Goal: Information Seeking & Learning: Check status

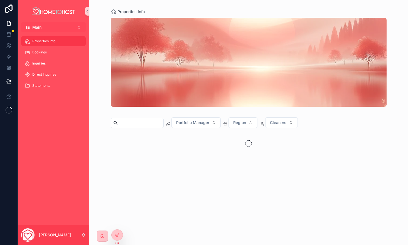
click at [73, 27] on button "Main ⌥ 1" at bounding box center [53, 27] width 65 height 10
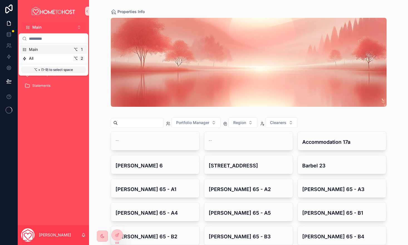
click at [78, 25] on button "Main ⌥ 1" at bounding box center [53, 27] width 65 height 10
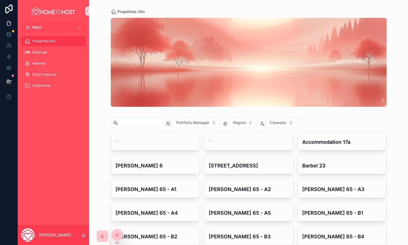
click at [78, 26] on button "Main ⌥ 1" at bounding box center [53, 27] width 65 height 10
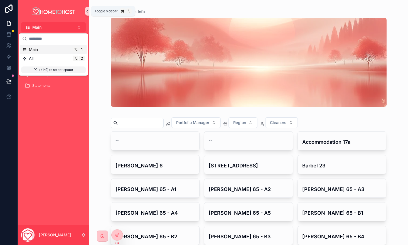
click at [86, 9] on icon "scrollable content" at bounding box center [87, 11] width 4 height 4
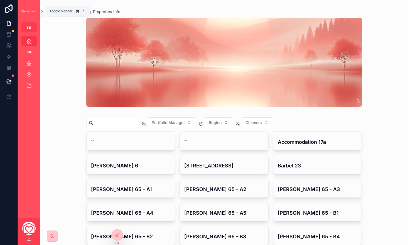
click at [43, 11] on icon "scrollable content" at bounding box center [42, 11] width 4 height 4
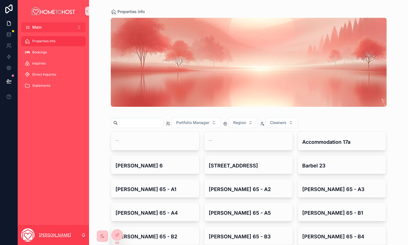
click at [48, 234] on p "[PERSON_NAME]" at bounding box center [55, 235] width 32 height 6
drag, startPoint x: 48, startPoint y: 129, endPoint x: 44, endPoint y: 124, distance: 6.7
click at [47, 129] on div "Properties Info Bookings Inquiries Direct Inquiries Statements" at bounding box center [53, 128] width 71 height 193
click at [10, 24] on icon at bounding box center [9, 24] width 6 height 6
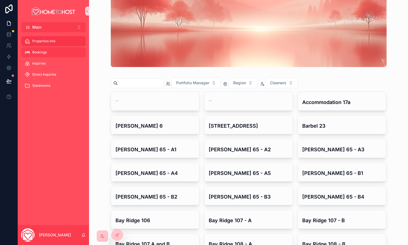
scroll to position [48, 0]
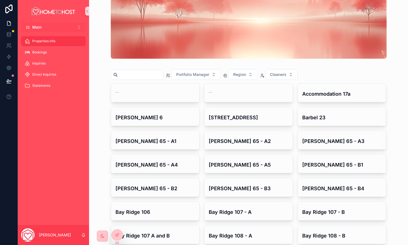
click at [74, 24] on button "Main ⌥ 1" at bounding box center [53, 27] width 65 height 10
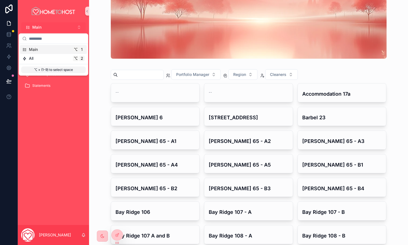
click at [74, 24] on button "Main ⌥ 1" at bounding box center [53, 27] width 65 height 10
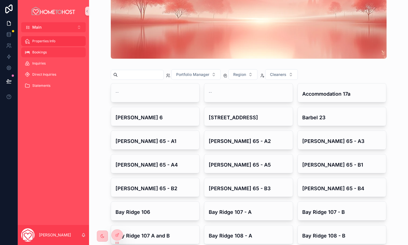
click at [36, 50] on span "Bookings" at bounding box center [39, 52] width 14 height 4
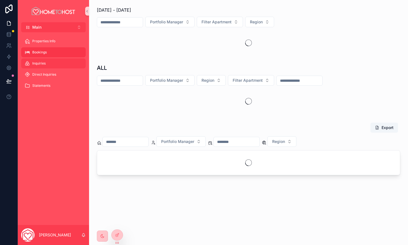
click at [43, 67] on div "Inquiries" at bounding box center [53, 63] width 58 height 9
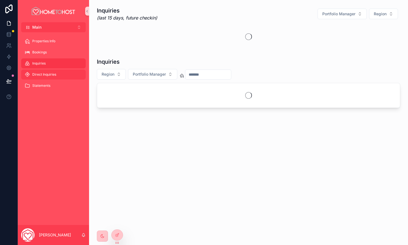
drag, startPoint x: 43, startPoint y: 70, endPoint x: 42, endPoint y: 77, distance: 6.4
click at [41, 87] on span "Statements" at bounding box center [41, 85] width 18 height 4
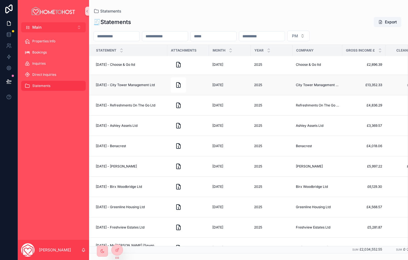
scroll to position [0, 1]
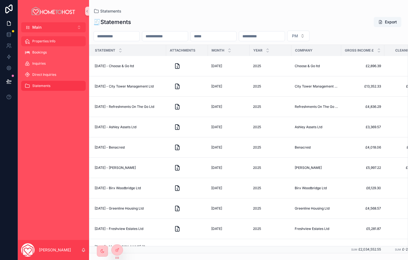
click at [42, 42] on span "Properties Info" at bounding box center [43, 41] width 23 height 4
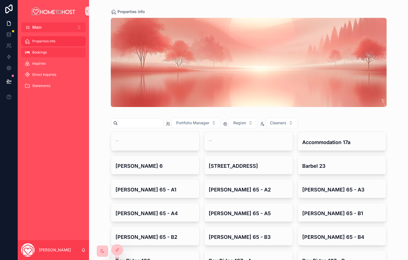
click at [44, 53] on span "Bookings" at bounding box center [39, 52] width 14 height 4
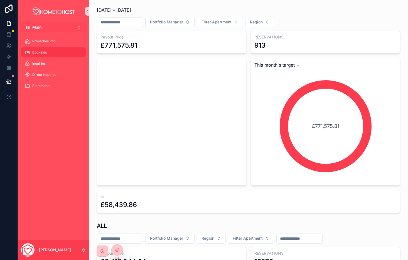
click at [63, 25] on button "Main ⌥ 1" at bounding box center [53, 27] width 65 height 10
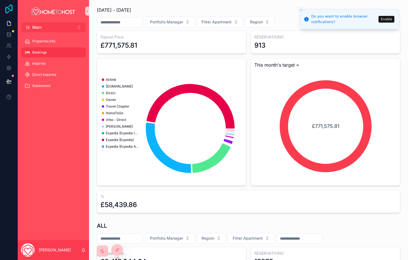
click at [9, 10] on icon at bounding box center [8, 8] width 11 height 9
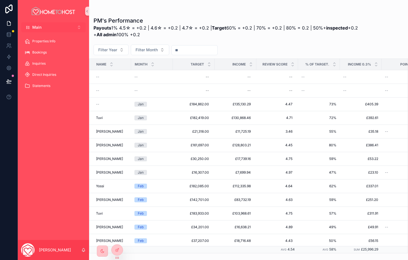
click at [74, 26] on button "Main ⌥ 1" at bounding box center [53, 27] width 65 height 10
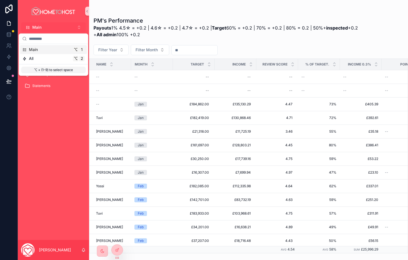
click at [73, 25] on button "Main ⌥ 1" at bounding box center [53, 27] width 65 height 10
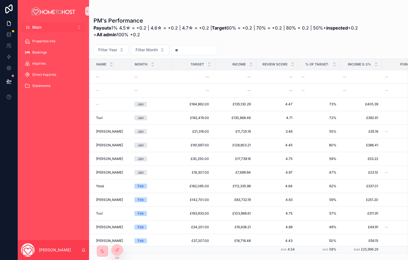
click at [80, 26] on button "Main ⌥ 1" at bounding box center [53, 27] width 65 height 10
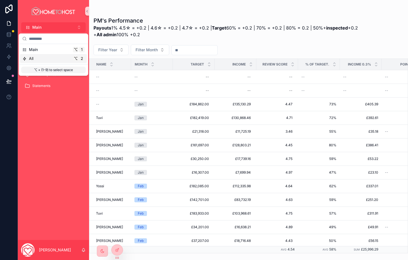
click at [72, 97] on div "Properties Info Bookings Inquiries Direct Inquiries Statements" at bounding box center [53, 65] width 71 height 66
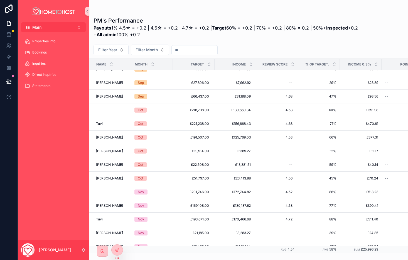
scroll to position [1188, 0]
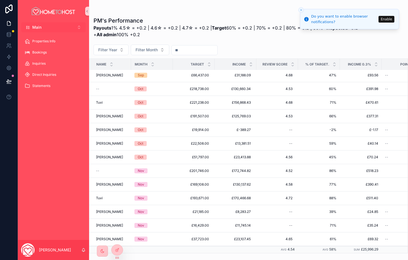
click at [64, 28] on button "Main ⌥ 1" at bounding box center [53, 27] width 65 height 10
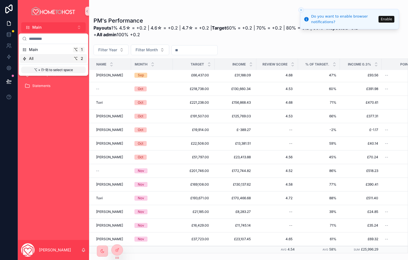
click at [50, 61] on div "All ⌥ 2" at bounding box center [53, 58] width 67 height 9
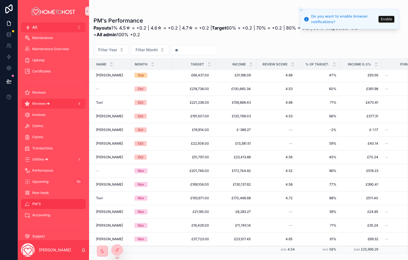
scroll to position [93, 0]
click at [80, 101] on icon "scrollable content" at bounding box center [79, 103] width 4 height 4
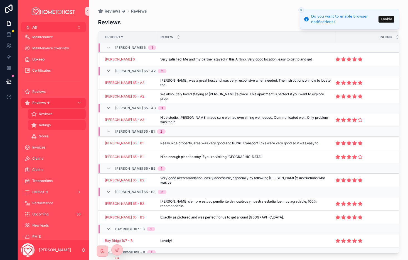
click at [59, 124] on div "Ratings" at bounding box center [56, 124] width 51 height 9
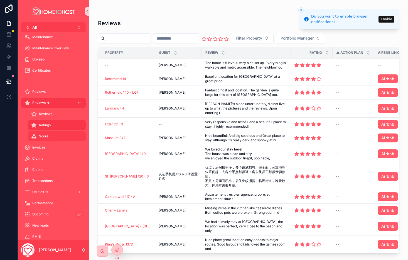
click at [49, 134] on div "Score" at bounding box center [56, 136] width 51 height 9
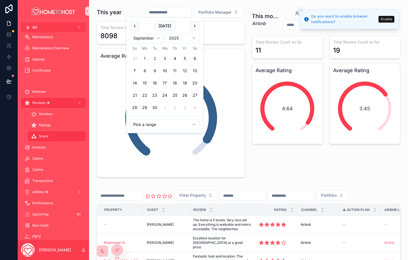
click at [164, 12] on input "scrollable content" at bounding box center [169, 12] width 46 height 8
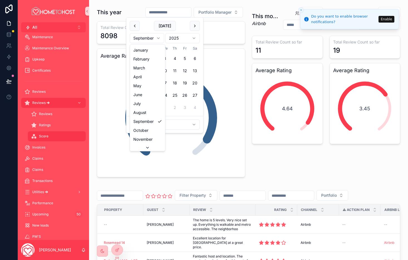
click at [156, 36] on html "Do you want to enable browser notifications? Enable All ⌥ 2 Home My Properties …" at bounding box center [204, 130] width 408 height 260
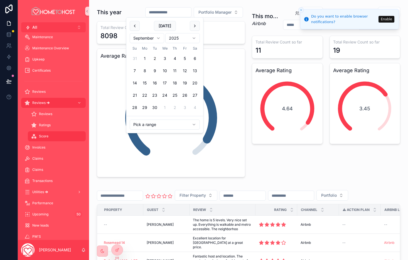
click at [164, 25] on html "Do you want to enable browser notifications? Enable All ⌥ 2 Home My Properties …" at bounding box center [204, 130] width 408 height 260
click at [163, 12] on input "scrollable content" at bounding box center [169, 12] width 46 height 8
click at [153, 38] on html "Do you want to enable browser notifications? Enable All ⌥ 2 Home My Properties …" at bounding box center [204, 130] width 408 height 260
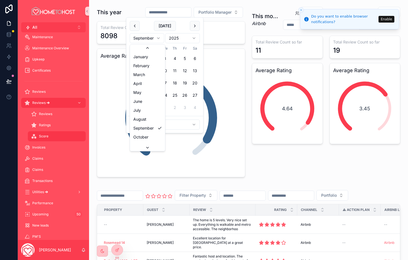
scroll to position [1, 0]
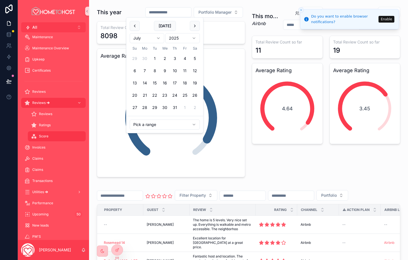
click at [146, 39] on html "Do you want to enable browser notifications? Enable All ⌥ 2 Home My Properties …" at bounding box center [204, 130] width 408 height 260
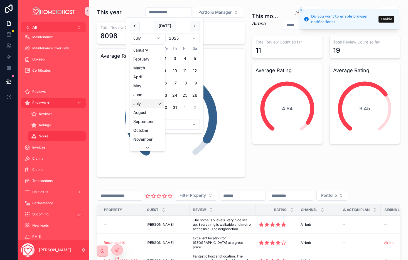
scroll to position [0, 0]
click at [149, 39] on html "Do you want to enable browser notifications? Enable All ⌥ 2 Home My Properties …" at bounding box center [204, 130] width 408 height 260
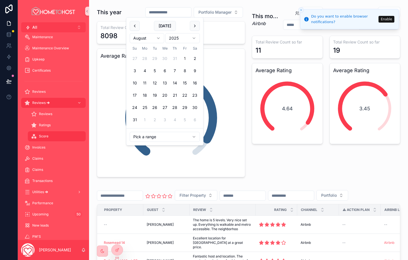
click at [185, 58] on button "1" at bounding box center [185, 58] width 10 height 10
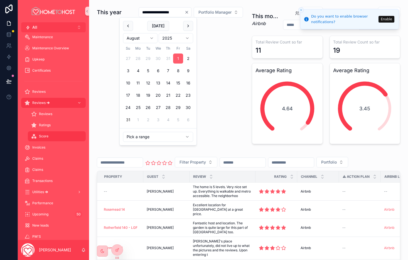
click at [131, 120] on button "31" at bounding box center [128, 120] width 10 height 10
type input "**********"
click at [210, 61] on div "**********" at bounding box center [171, 75] width 155 height 142
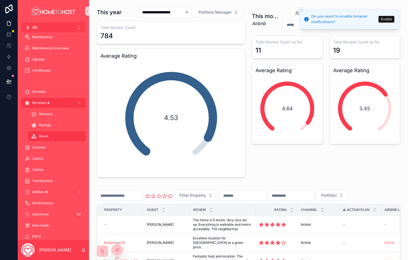
click at [302, 10] on icon "Close toast" at bounding box center [300, 9] width 3 height 3
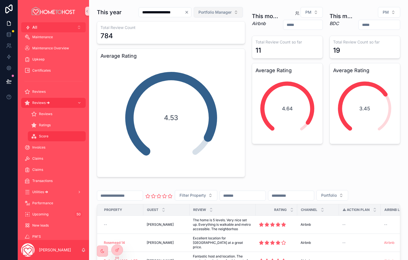
click at [215, 13] on span "Portfolio Manager" at bounding box center [214, 12] width 33 height 6
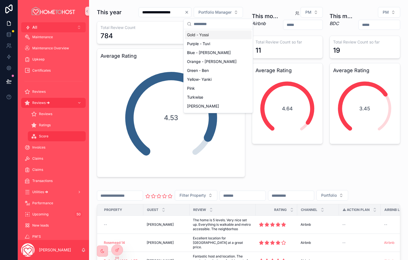
click at [216, 35] on div "Gold - Yossi" at bounding box center [218, 34] width 67 height 9
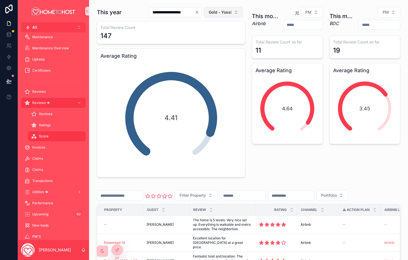
click at [216, 14] on span "Gold - Yossi" at bounding box center [220, 12] width 23 height 6
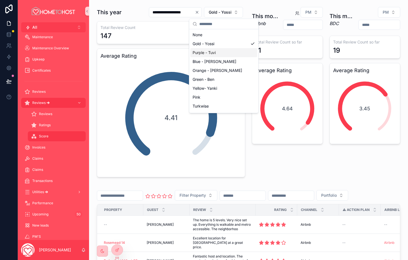
click at [216, 53] on div "Purple - Tuvi" at bounding box center [223, 52] width 67 height 9
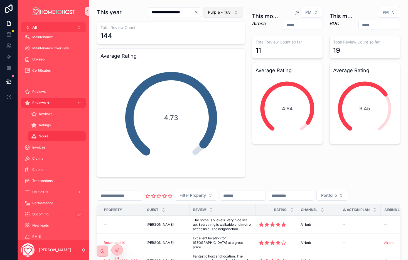
click at [220, 12] on span "Purple - Tuvi" at bounding box center [220, 12] width 24 height 6
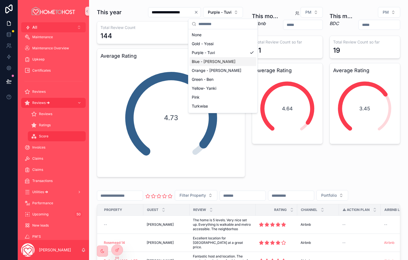
click at [207, 63] on div "Blue - [PERSON_NAME]" at bounding box center [223, 61] width 67 height 9
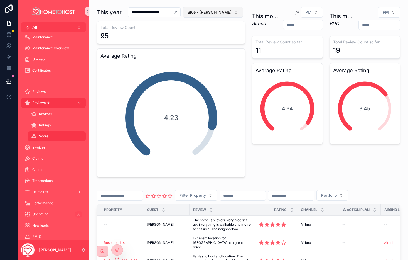
click at [226, 12] on span "Blue - [PERSON_NAME]" at bounding box center [210, 12] width 44 height 6
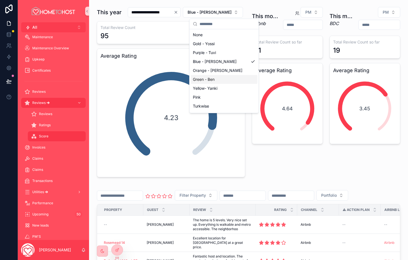
click at [224, 80] on div "Green - Ben" at bounding box center [224, 79] width 67 height 9
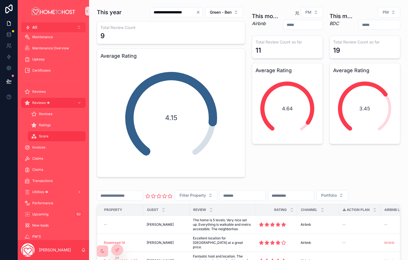
click at [185, 11] on input "**********" at bounding box center [173, 12] width 46 height 8
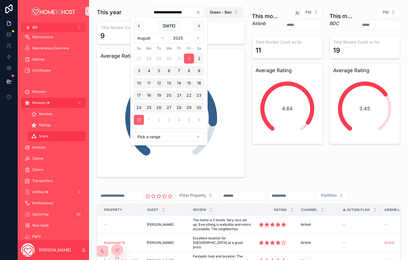
click at [216, 11] on span "Green - Ben" at bounding box center [221, 12] width 22 height 6
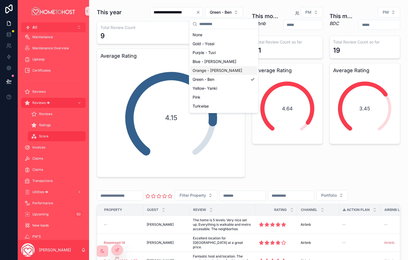
click at [211, 68] on div "Orange - [PERSON_NAME]" at bounding box center [223, 70] width 67 height 9
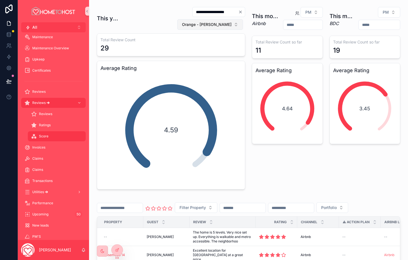
click at [207, 22] on span "Orange - [PERSON_NAME]" at bounding box center [207, 25] width 50 height 6
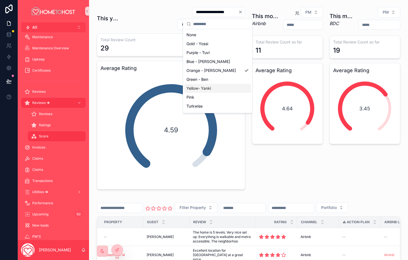
click at [211, 87] on div "Yellow- Yanki" at bounding box center [217, 88] width 67 height 9
